Goal: Information Seeking & Learning: Learn about a topic

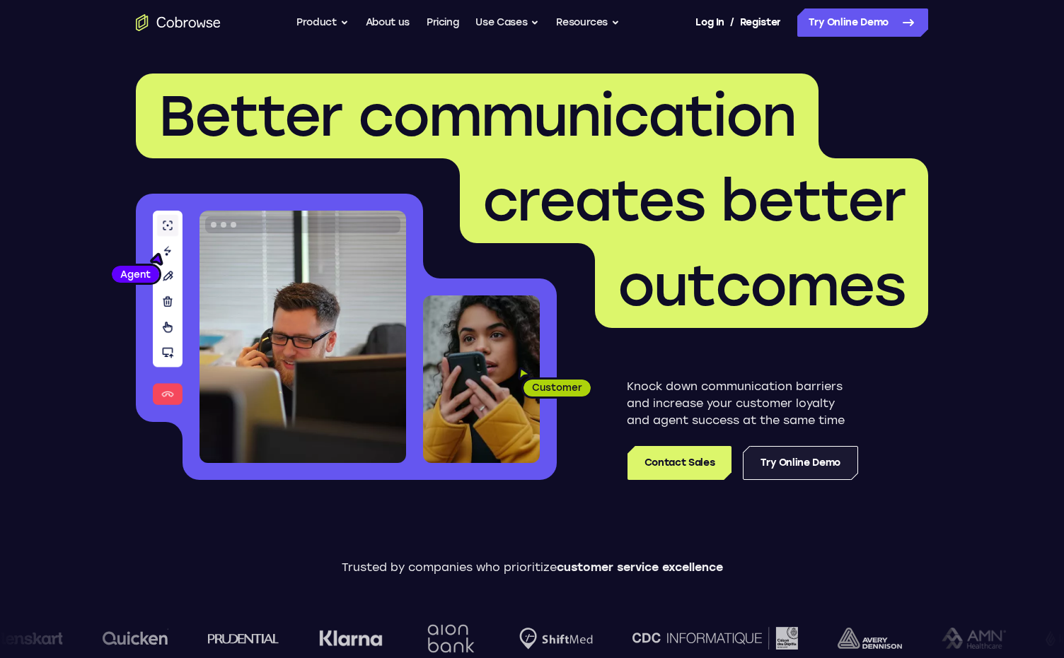
click at [810, 459] on link "Try Online Demo" at bounding box center [799, 463] width 115 height 34
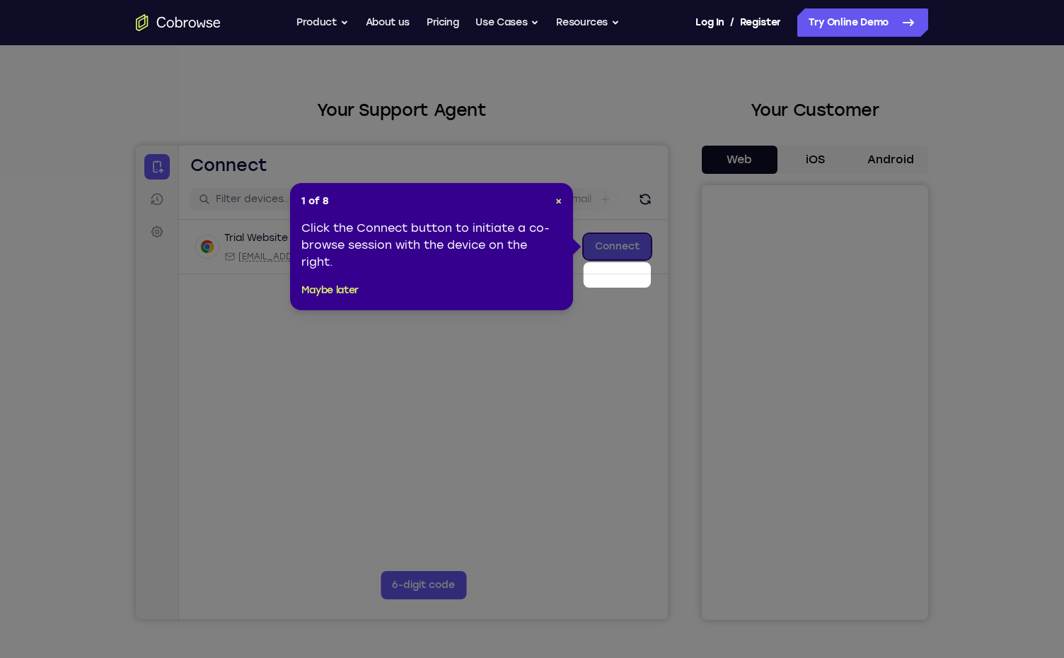
scroll to position [71, 0]
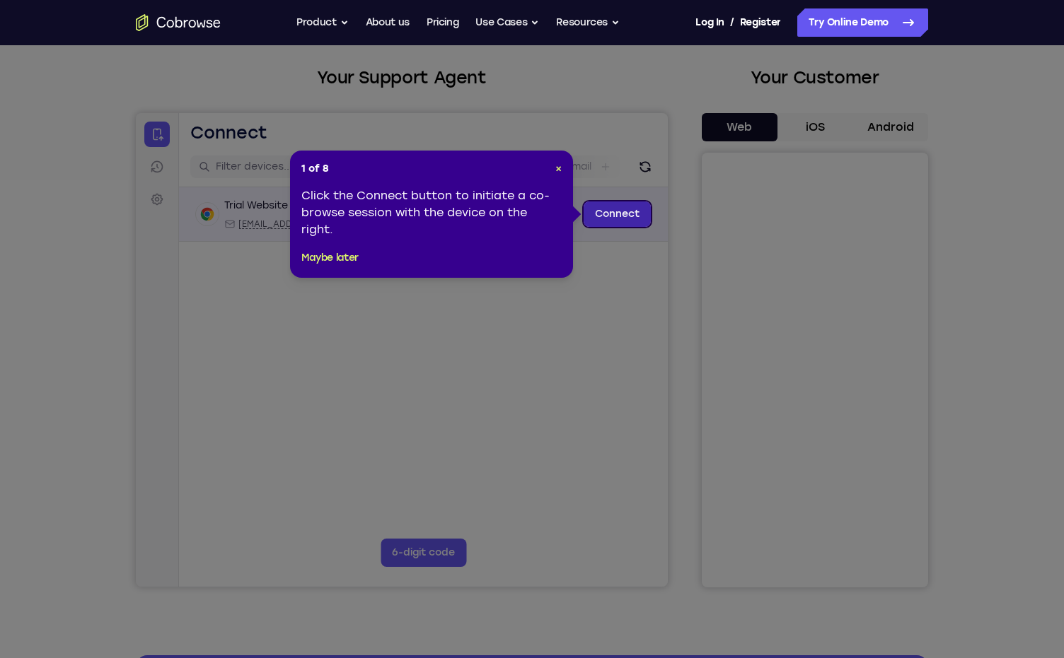
click at [609, 209] on link "Connect" at bounding box center [616, 214] width 67 height 25
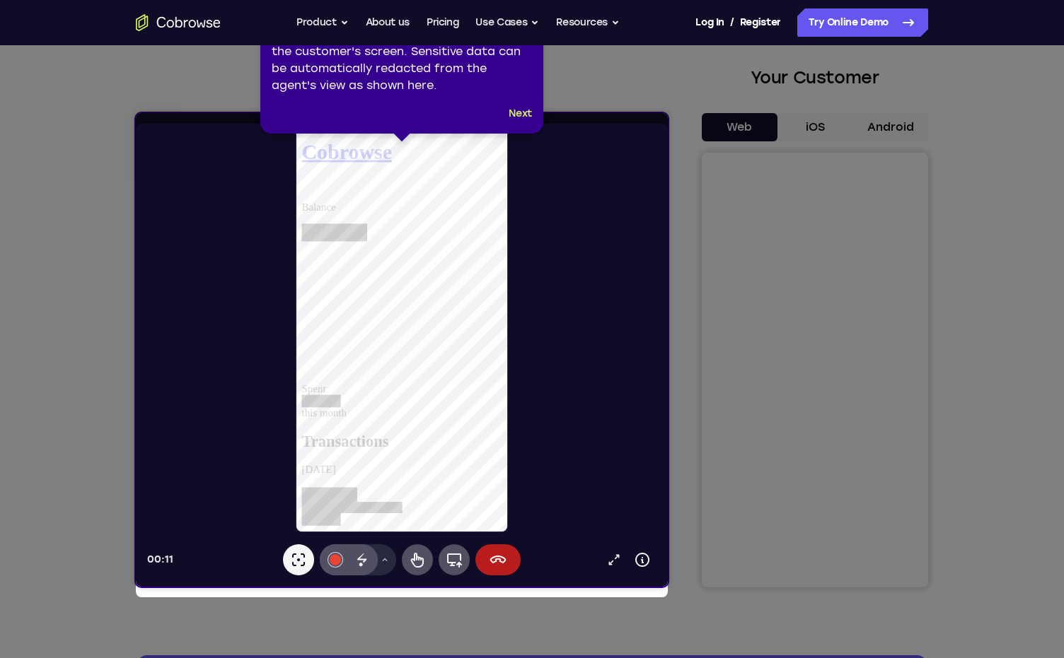
scroll to position [0, 0]
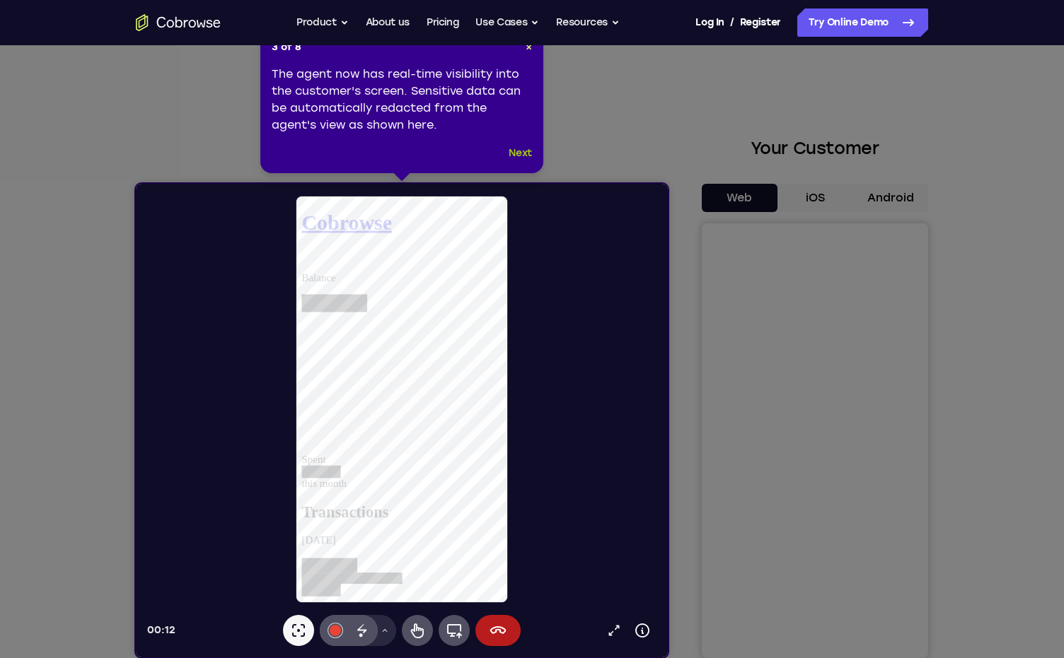
click at [518, 156] on button "Next" at bounding box center [519, 153] width 23 height 17
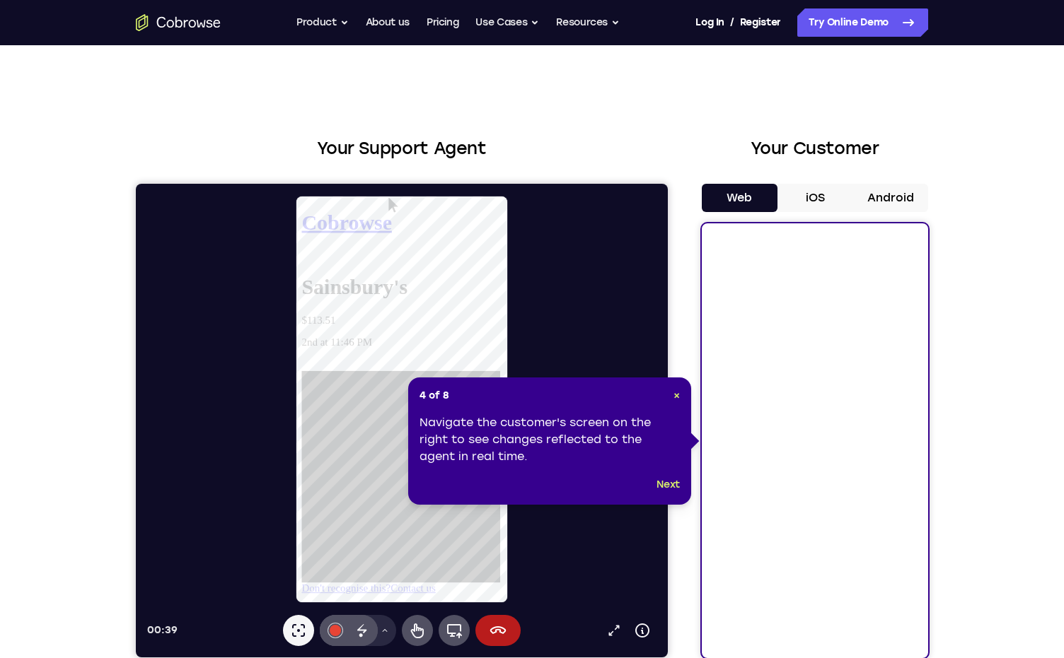
click at [806, 197] on button "iOS" at bounding box center [815, 198] width 76 height 28
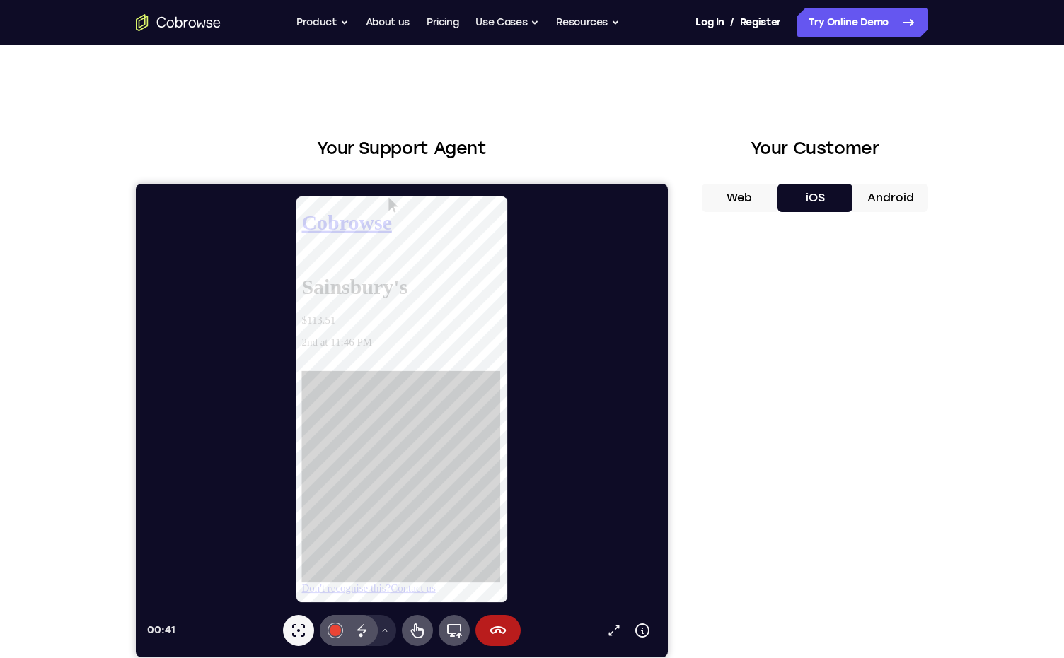
click at [728, 199] on button "Web" at bounding box center [739, 198] width 76 height 28
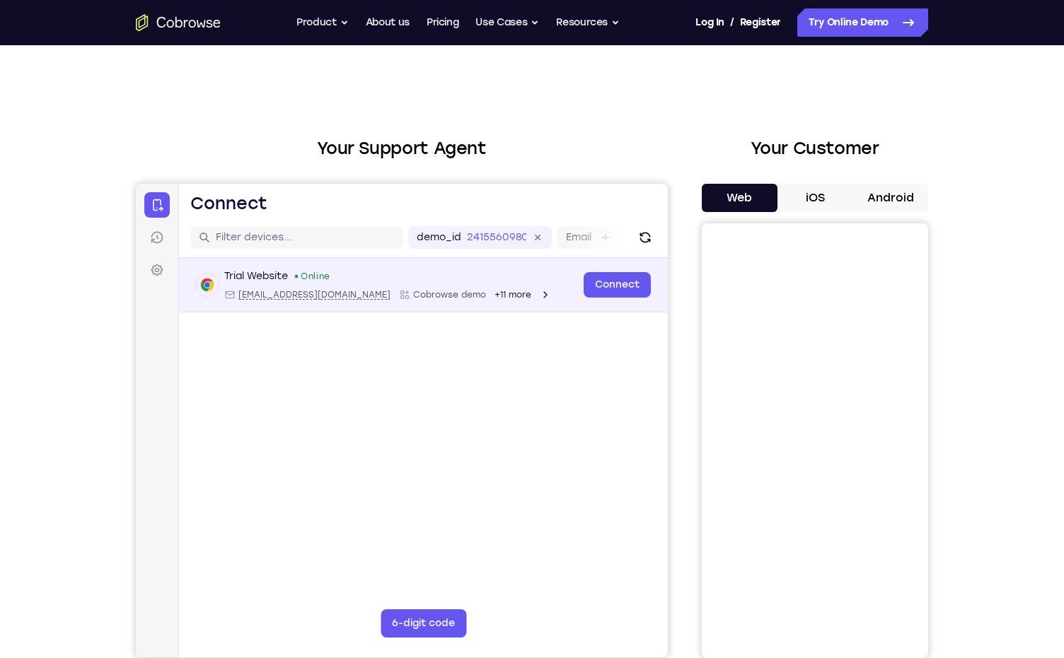
click at [494, 297] on span "+11 more" at bounding box center [512, 294] width 37 height 11
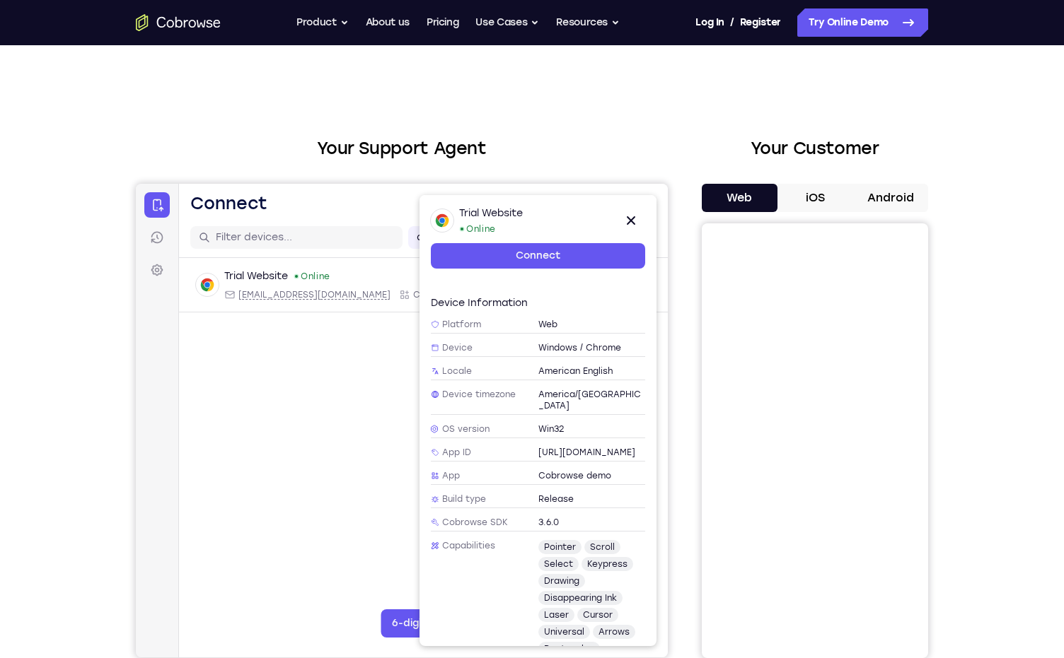
scroll to position [131, 0]
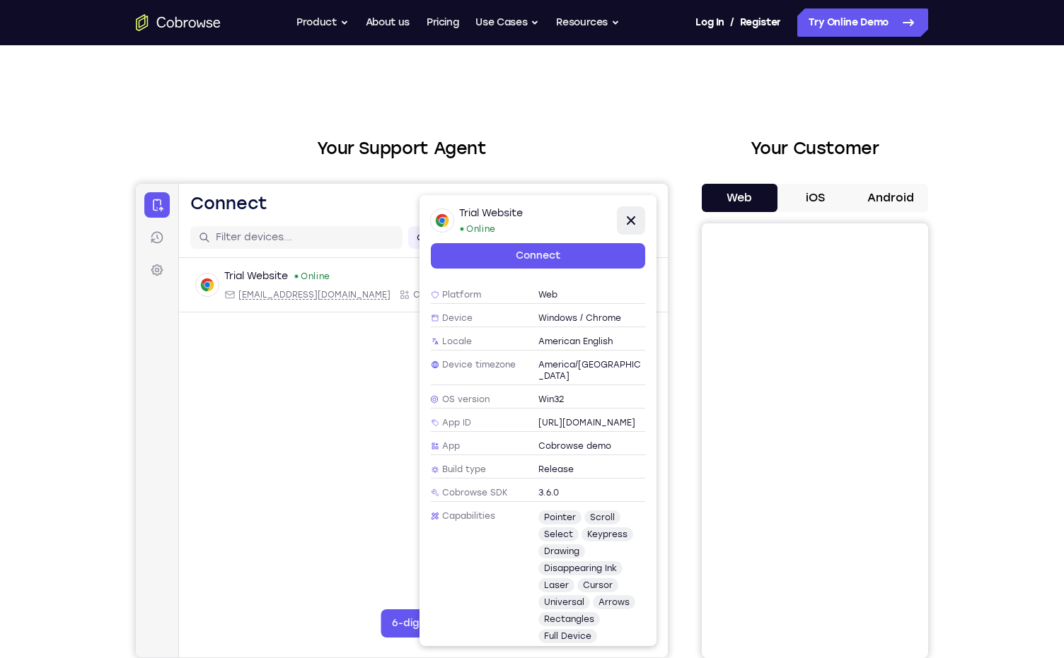
click at [627, 221] on icon at bounding box center [630, 220] width 17 height 17
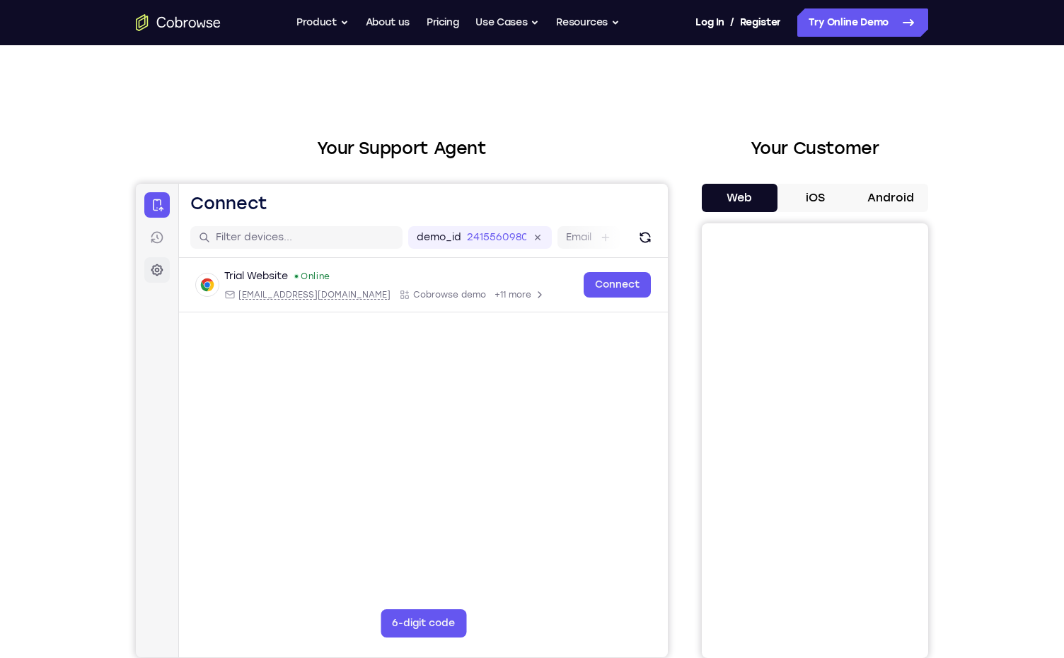
click at [155, 274] on icon at bounding box center [157, 270] width 12 height 12
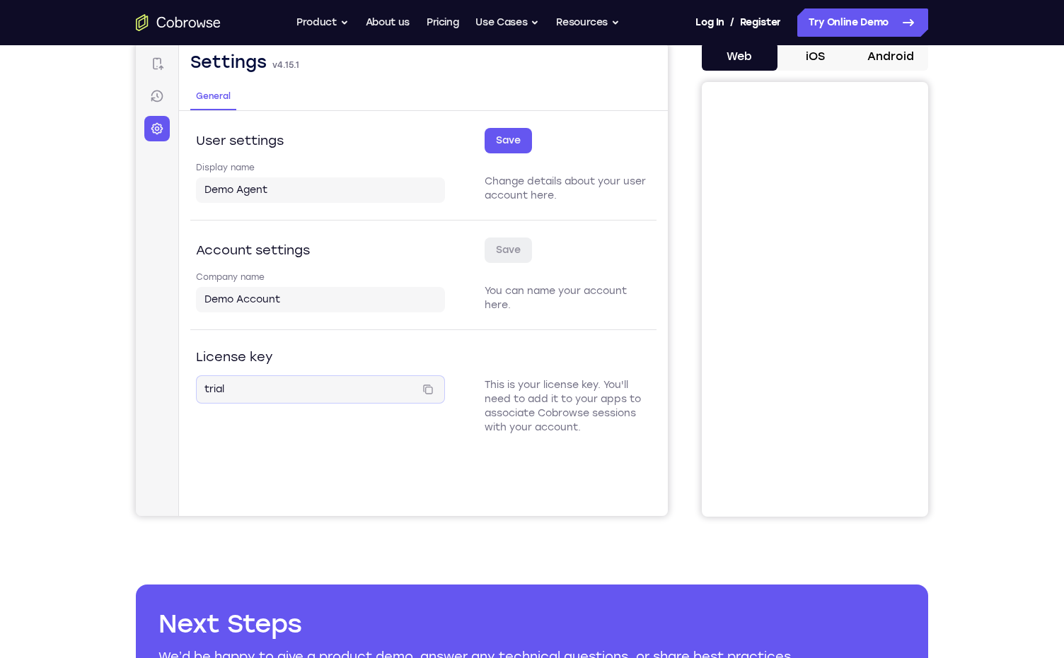
scroll to position [71, 0]
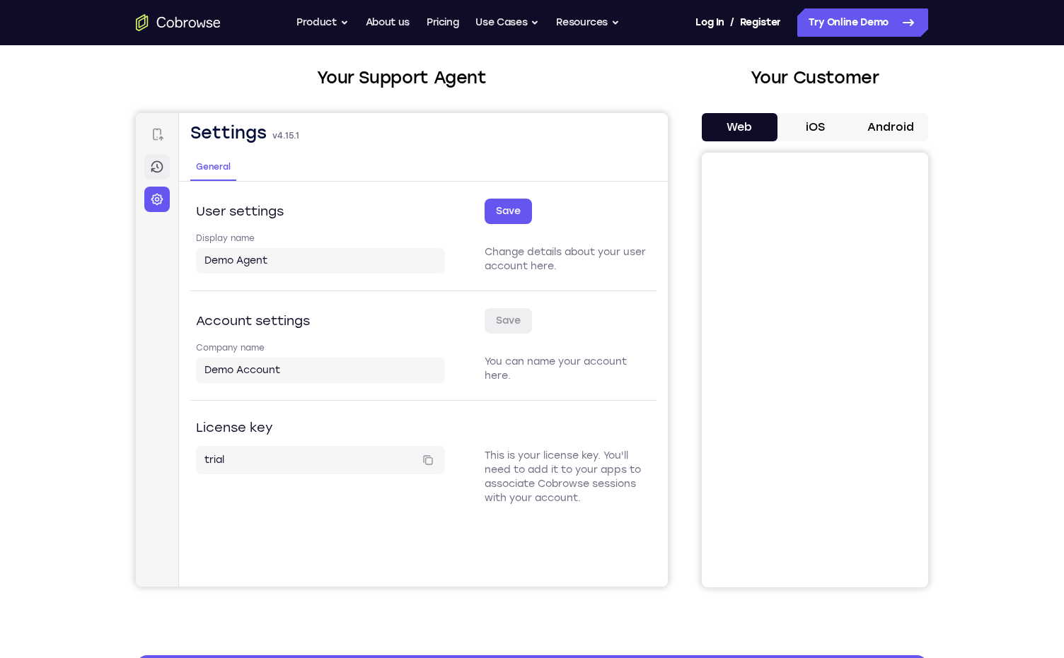
click at [161, 167] on icon at bounding box center [157, 167] width 14 height 14
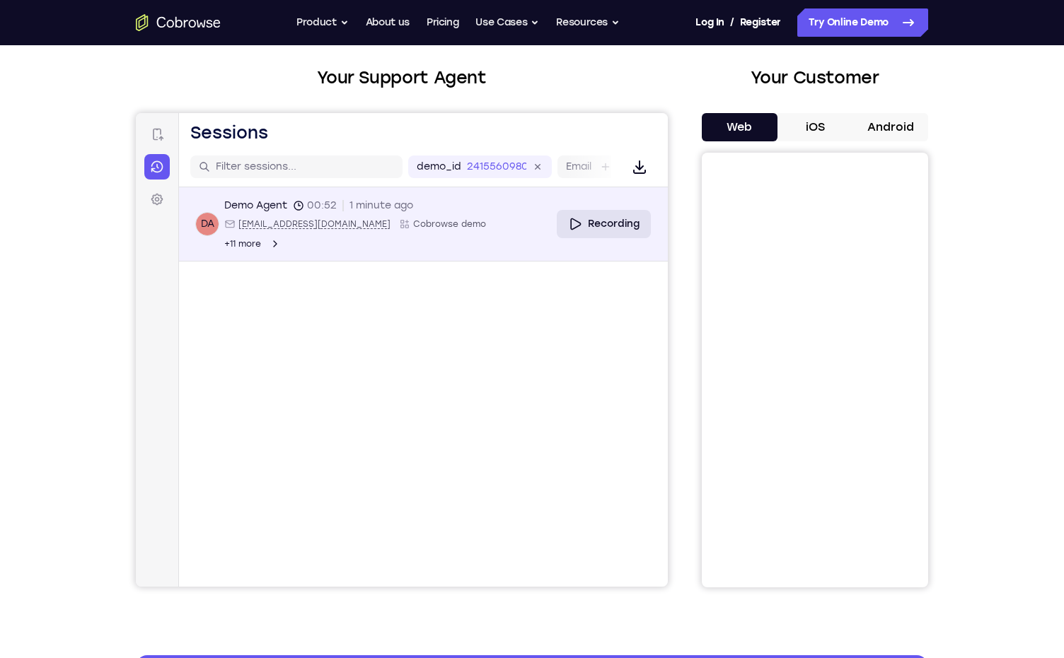
click at [586, 210] on link "Recording" at bounding box center [604, 224] width 94 height 28
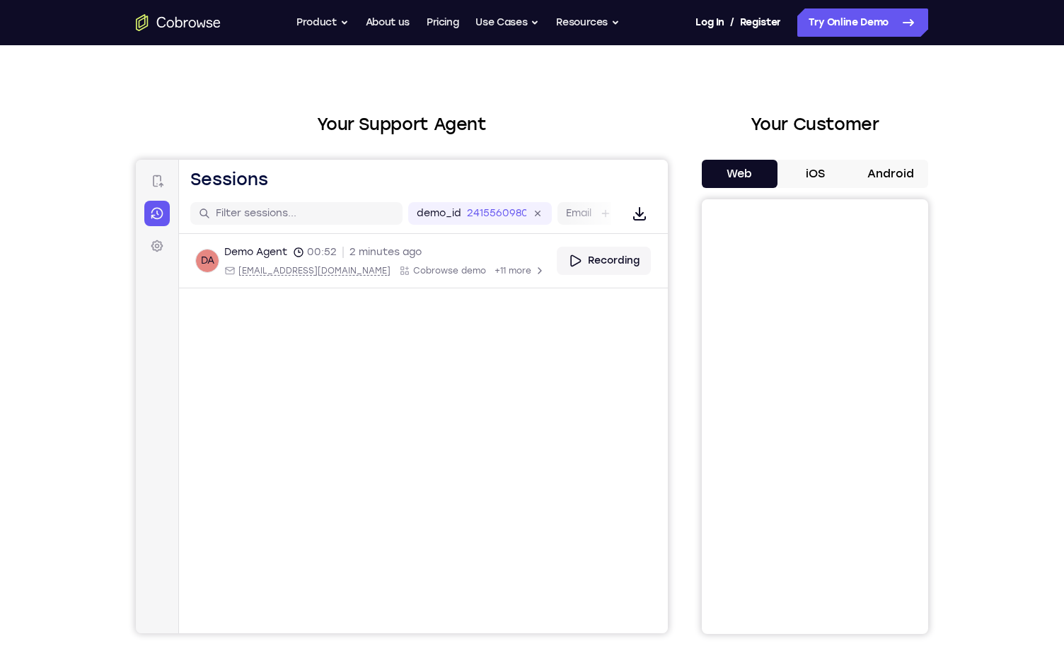
scroll to position [0, 0]
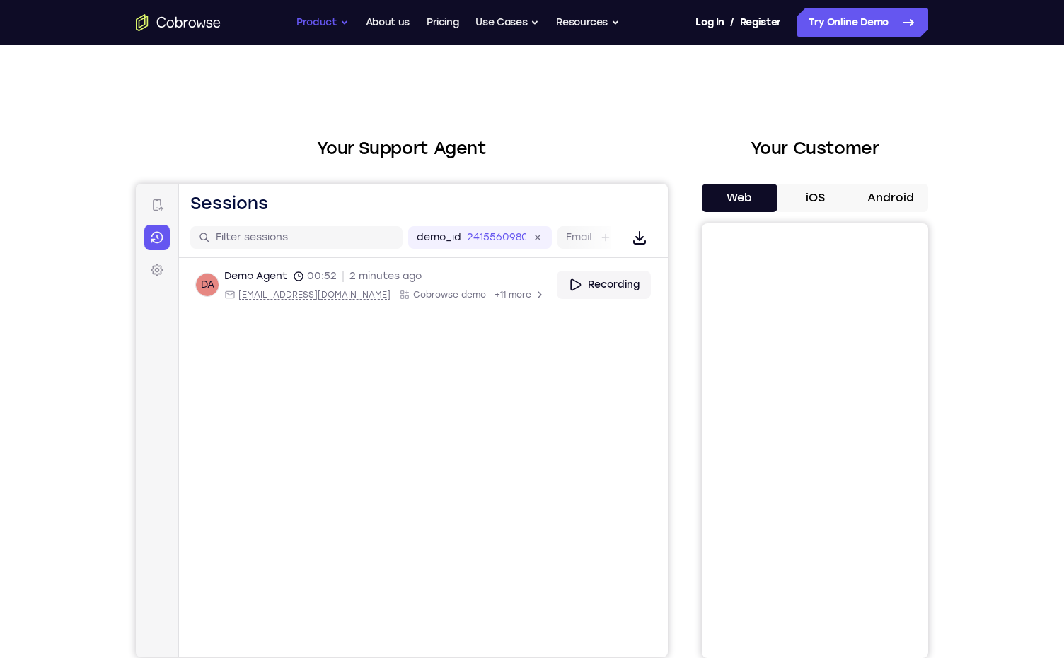
click at [326, 31] on button "Product" at bounding box center [322, 22] width 52 height 28
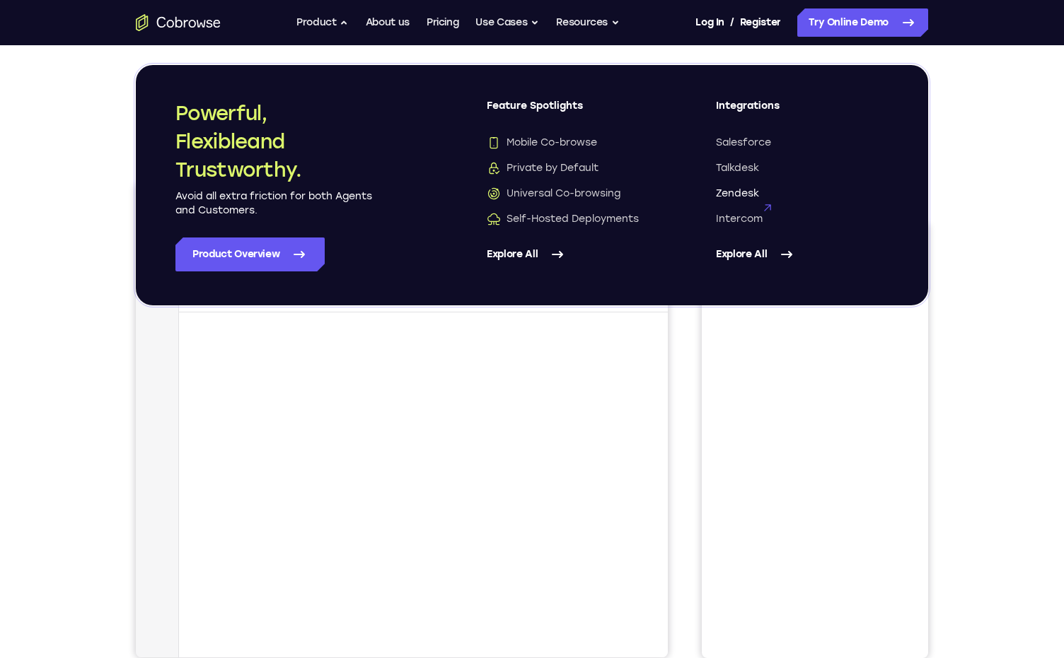
click at [728, 193] on span "Zendesk" at bounding box center [737, 194] width 43 height 14
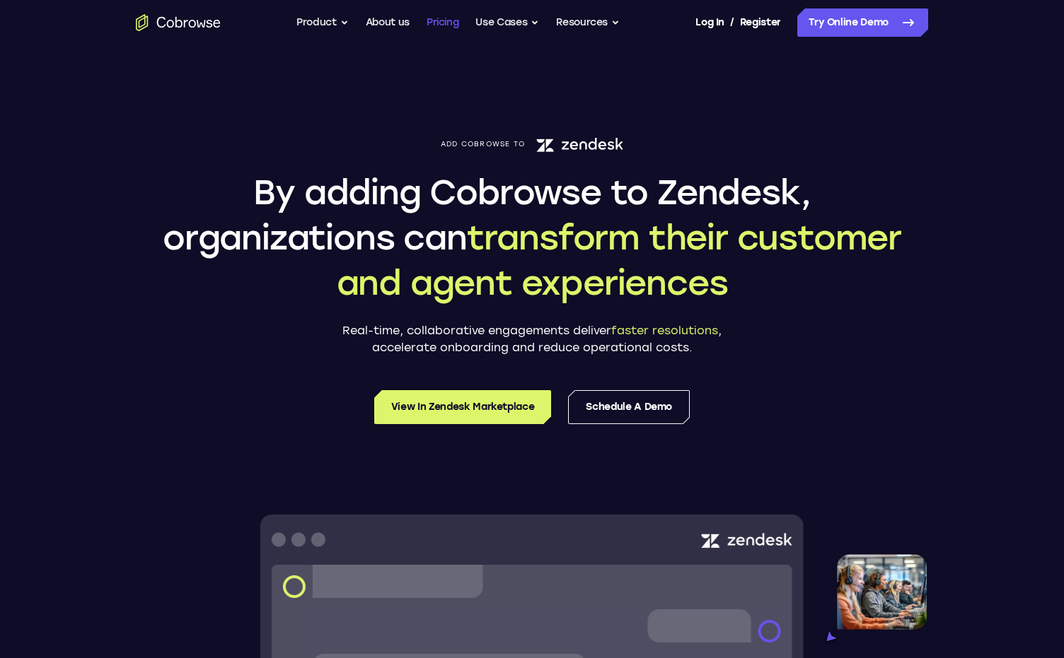
click at [449, 28] on link "Pricing" at bounding box center [442, 22] width 33 height 28
